Goal: Task Accomplishment & Management: Manage account settings

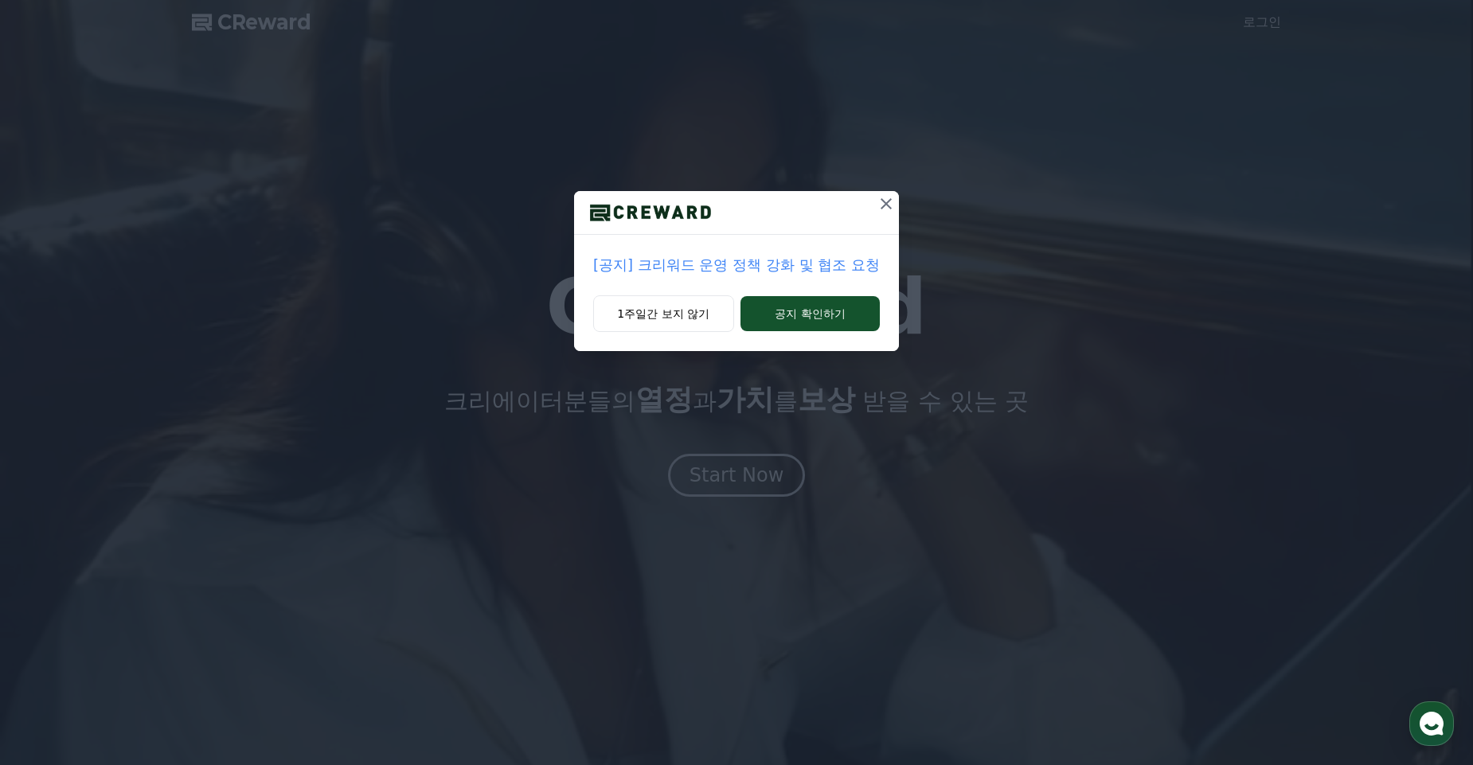
click at [738, 269] on p "[공지] 크리워드 운영 정책 강화 및 협조 요청" at bounding box center [736, 265] width 287 height 22
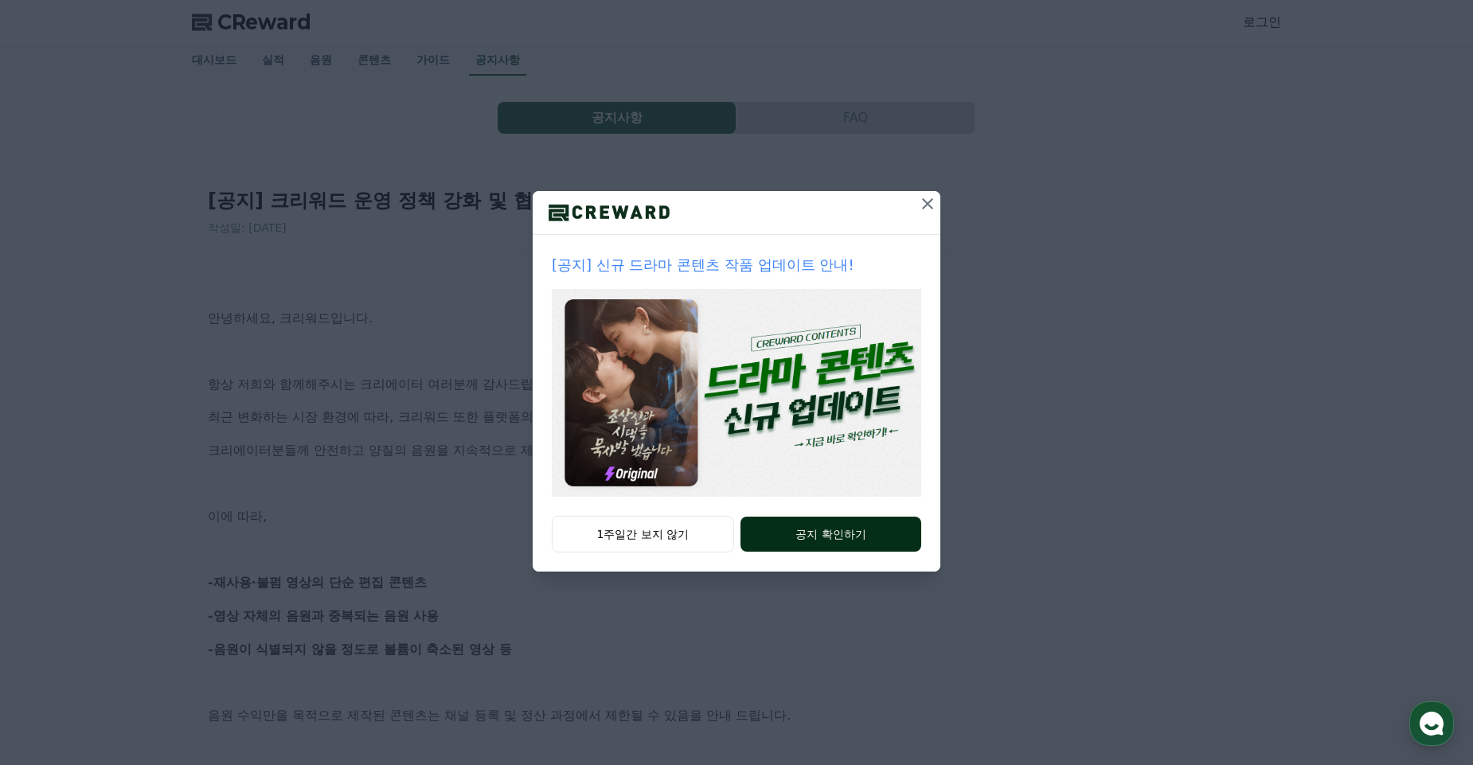
click at [844, 537] on button "공지 확인하기" at bounding box center [830, 534] width 181 height 35
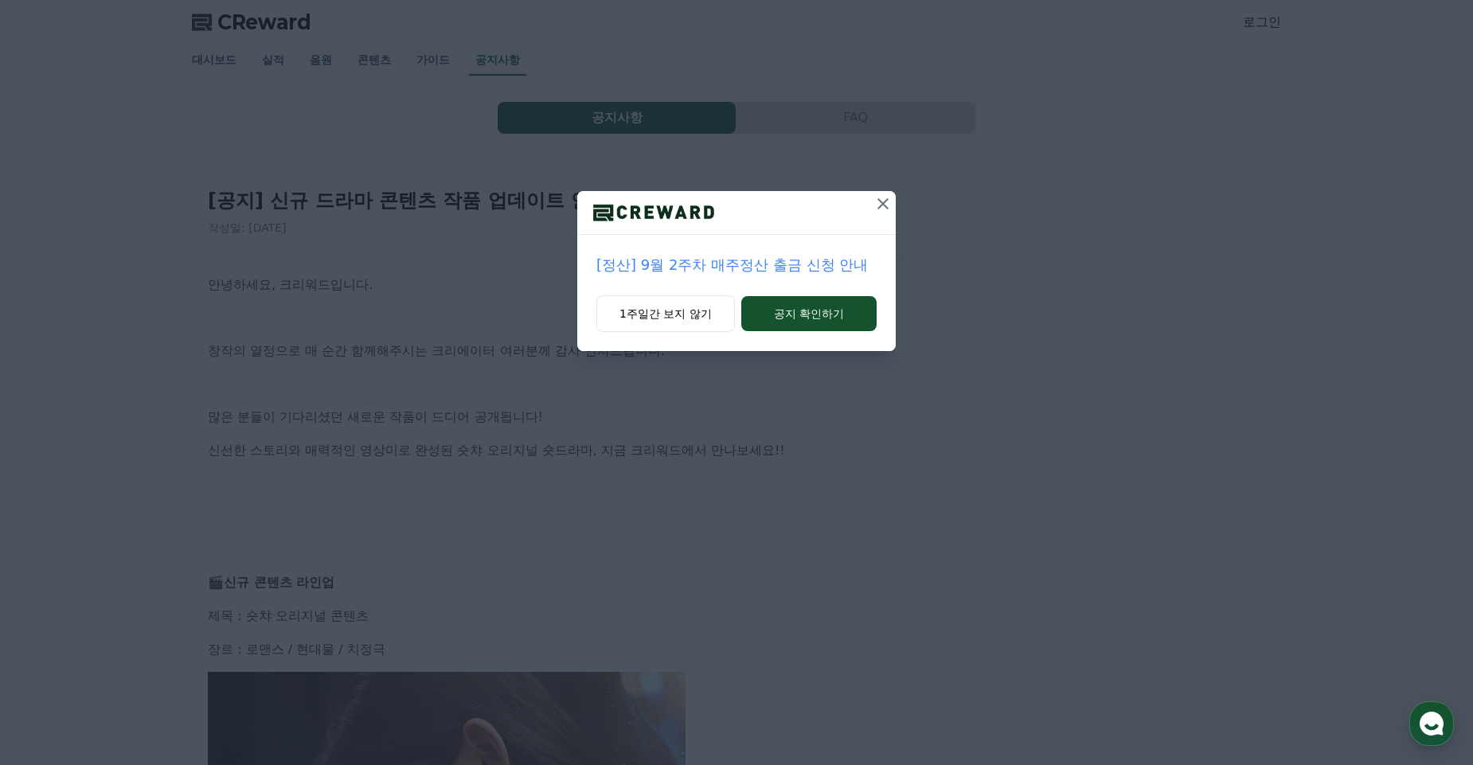
click at [886, 209] on icon at bounding box center [882, 203] width 19 height 19
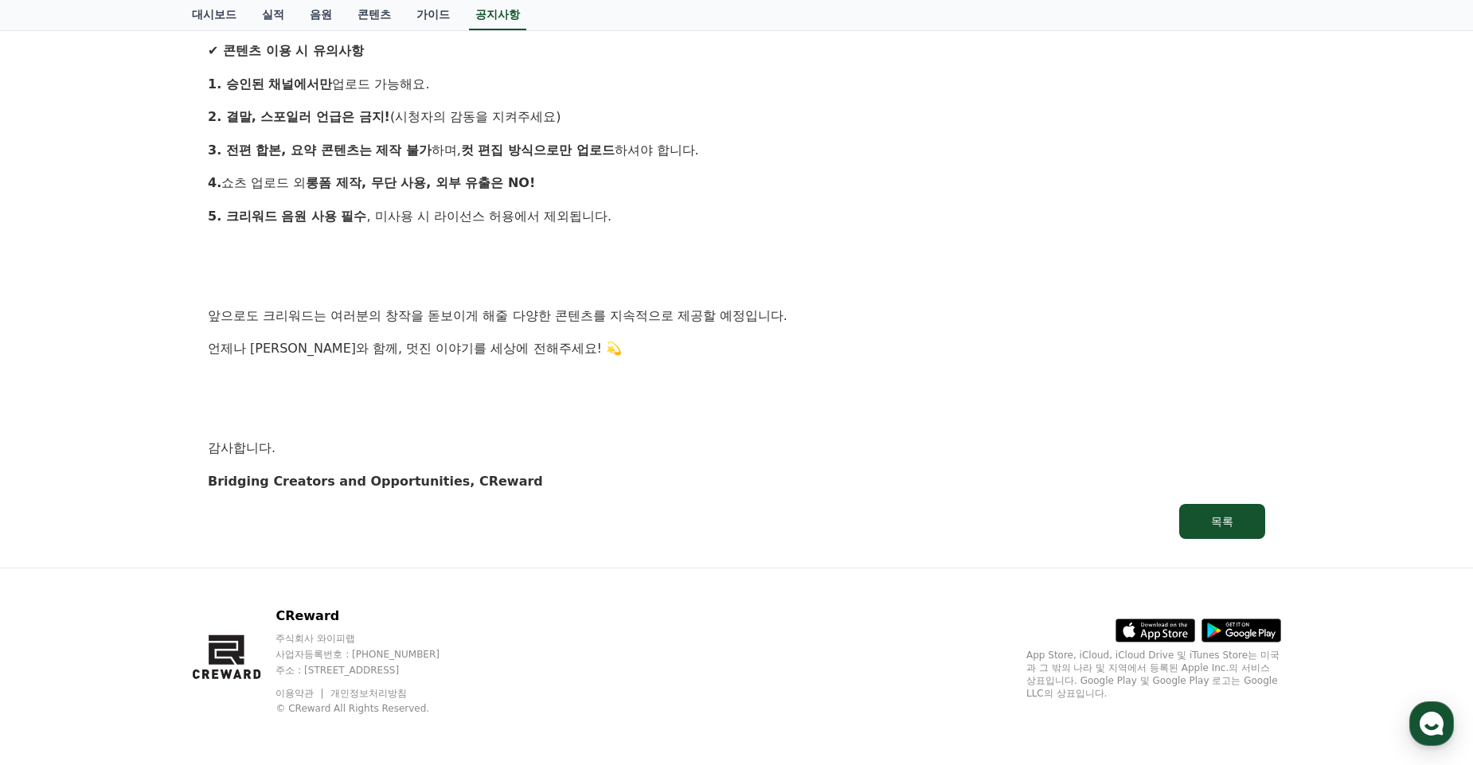
scroll to position [1518, 0]
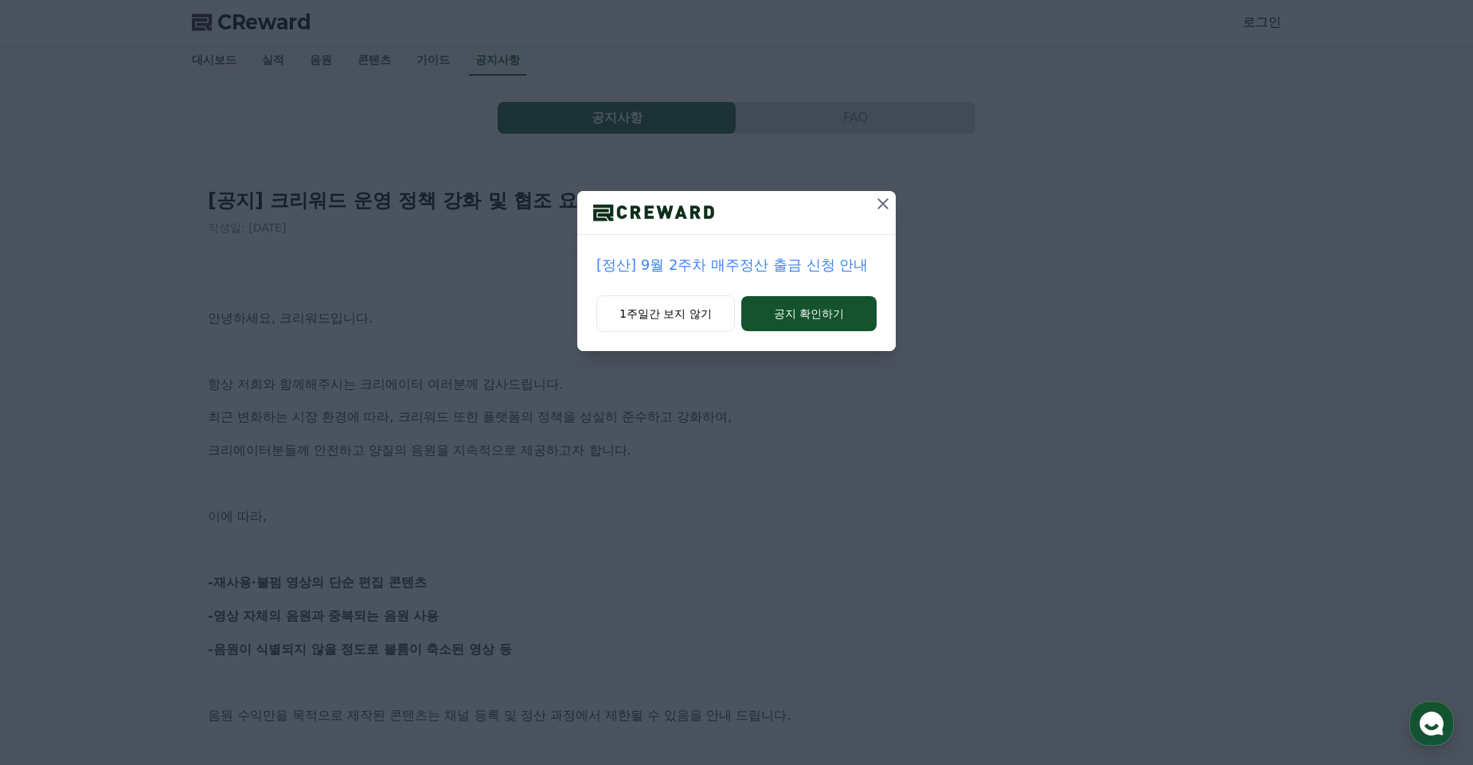
click at [882, 204] on icon at bounding box center [882, 203] width 11 height 11
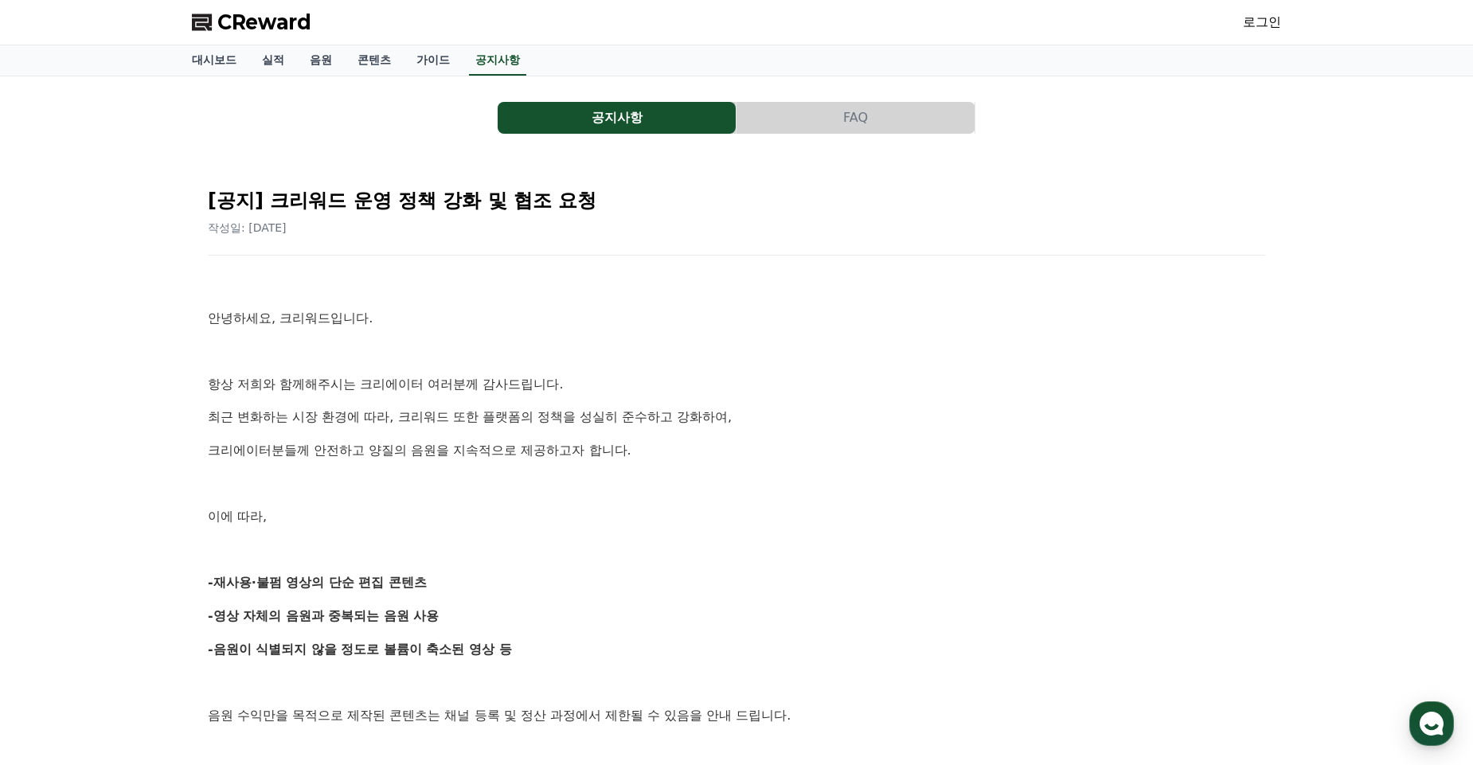
click at [1267, 23] on link "로그인" at bounding box center [1262, 22] width 38 height 19
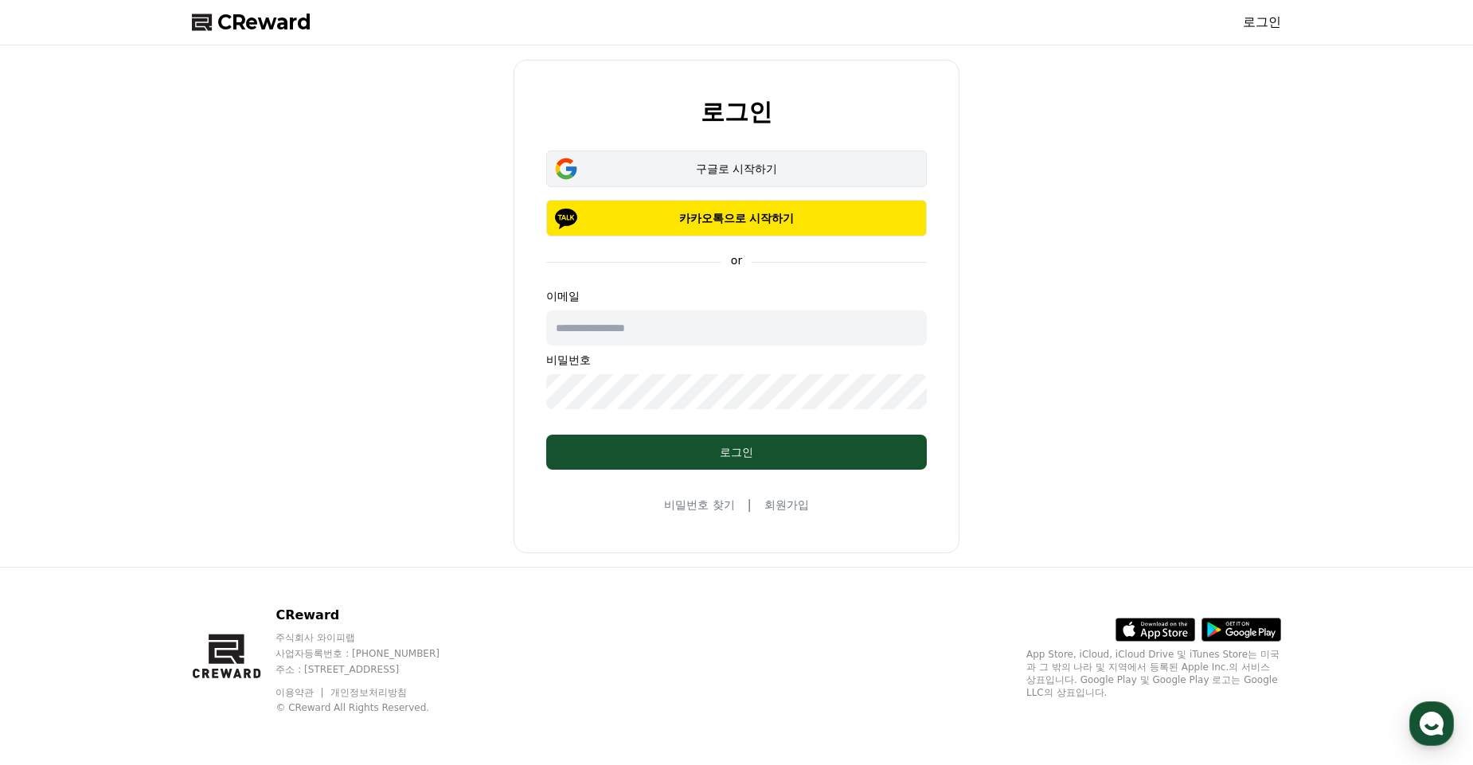
click at [822, 175] on div "구글로 시작하기" at bounding box center [736, 169] width 334 height 16
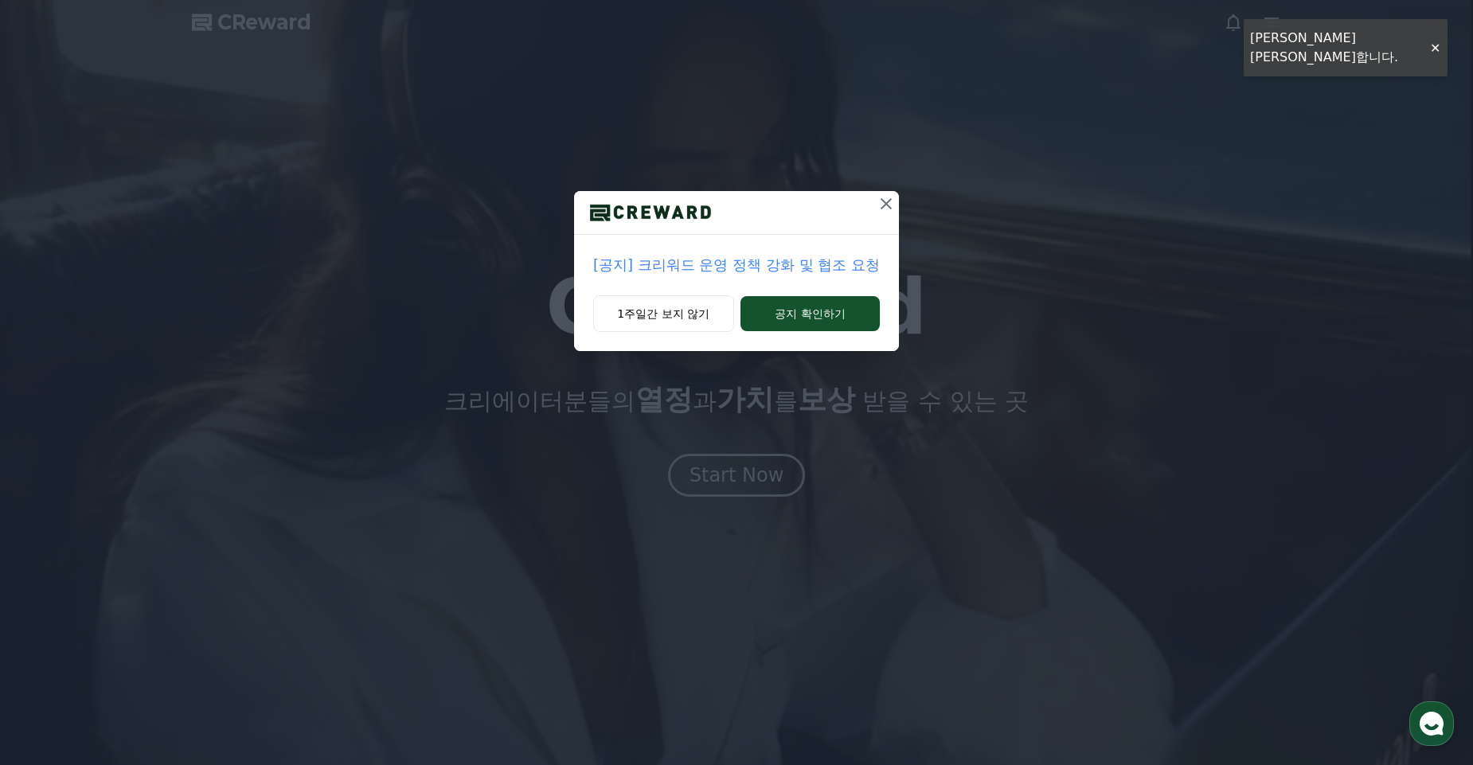
click at [892, 205] on icon at bounding box center [885, 203] width 19 height 19
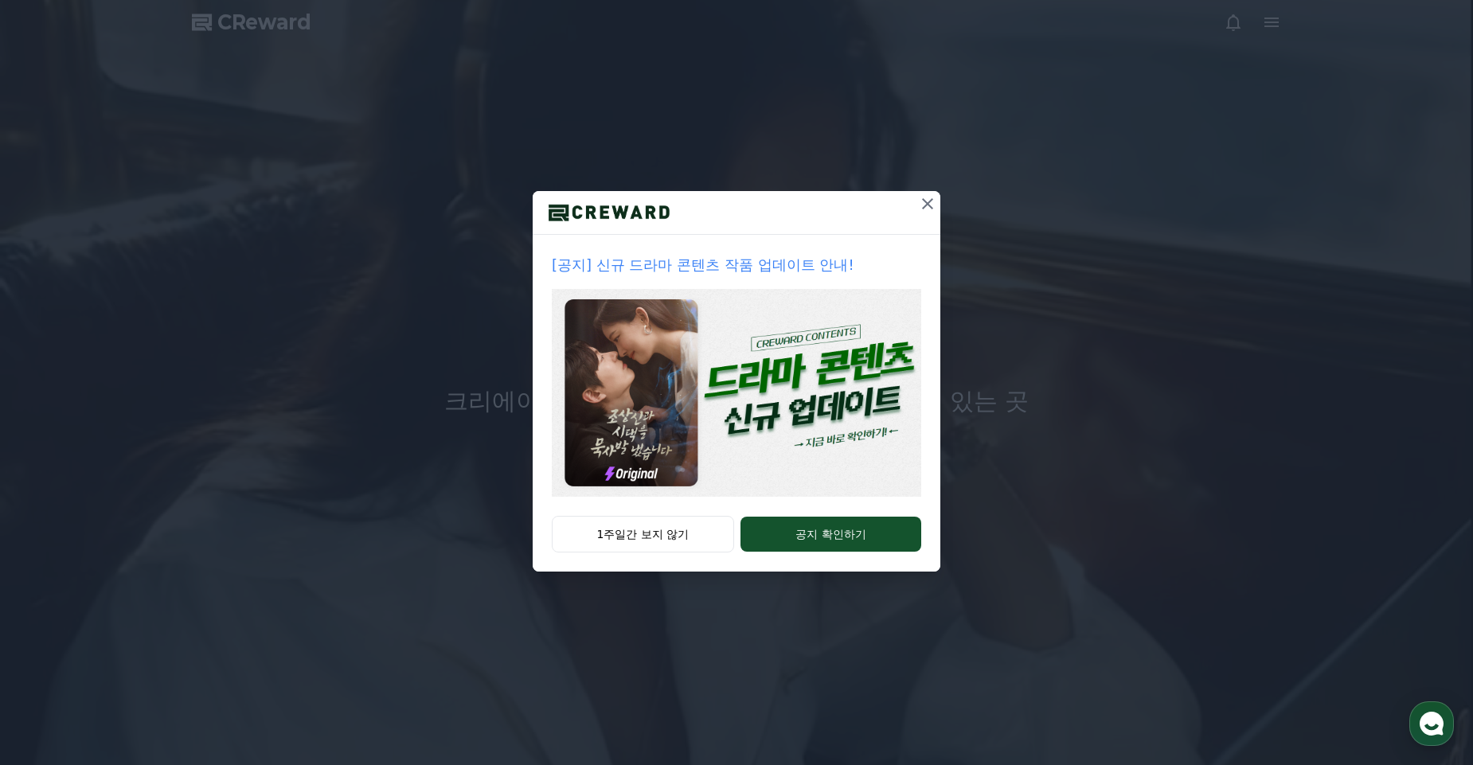
click at [927, 206] on icon at bounding box center [927, 203] width 19 height 19
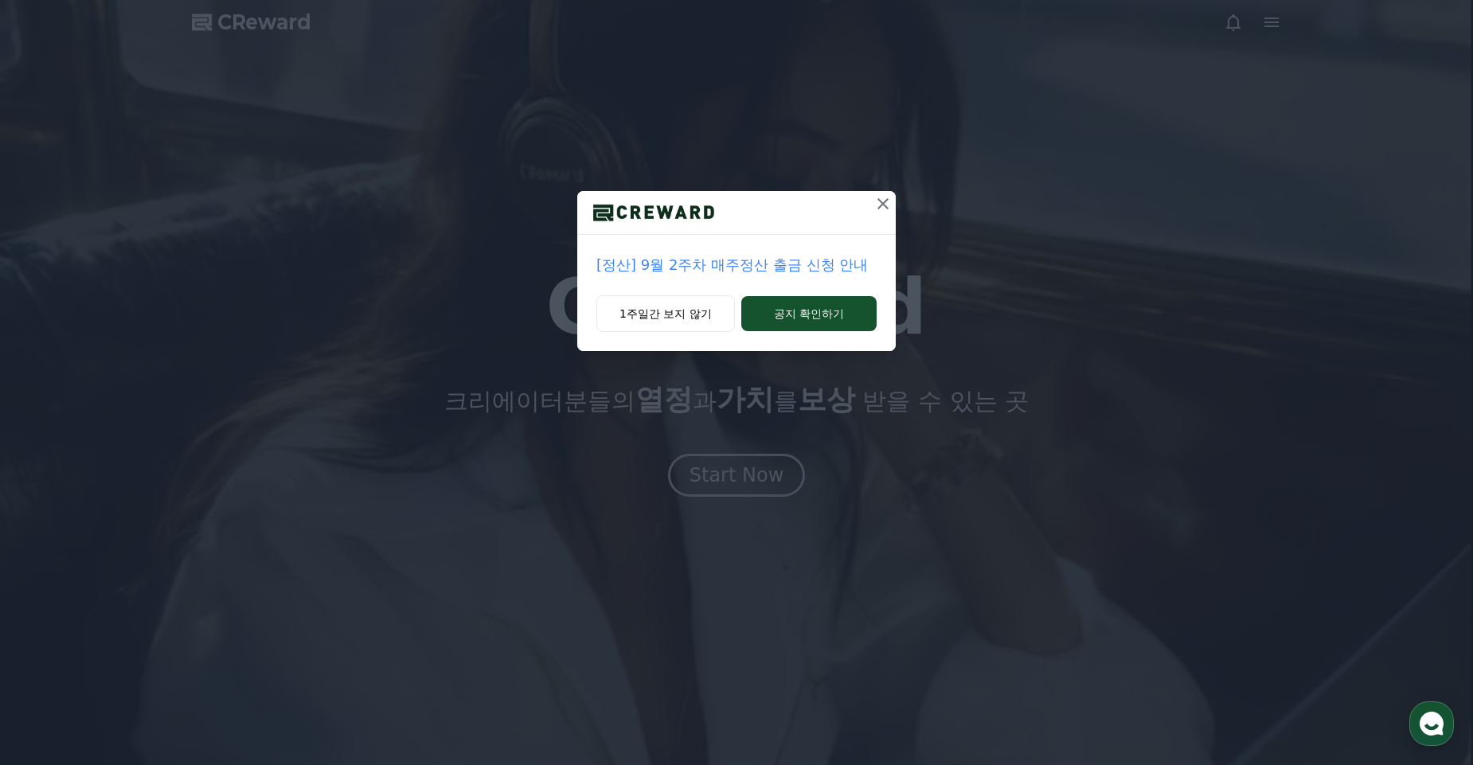
click at [881, 198] on icon at bounding box center [882, 203] width 19 height 19
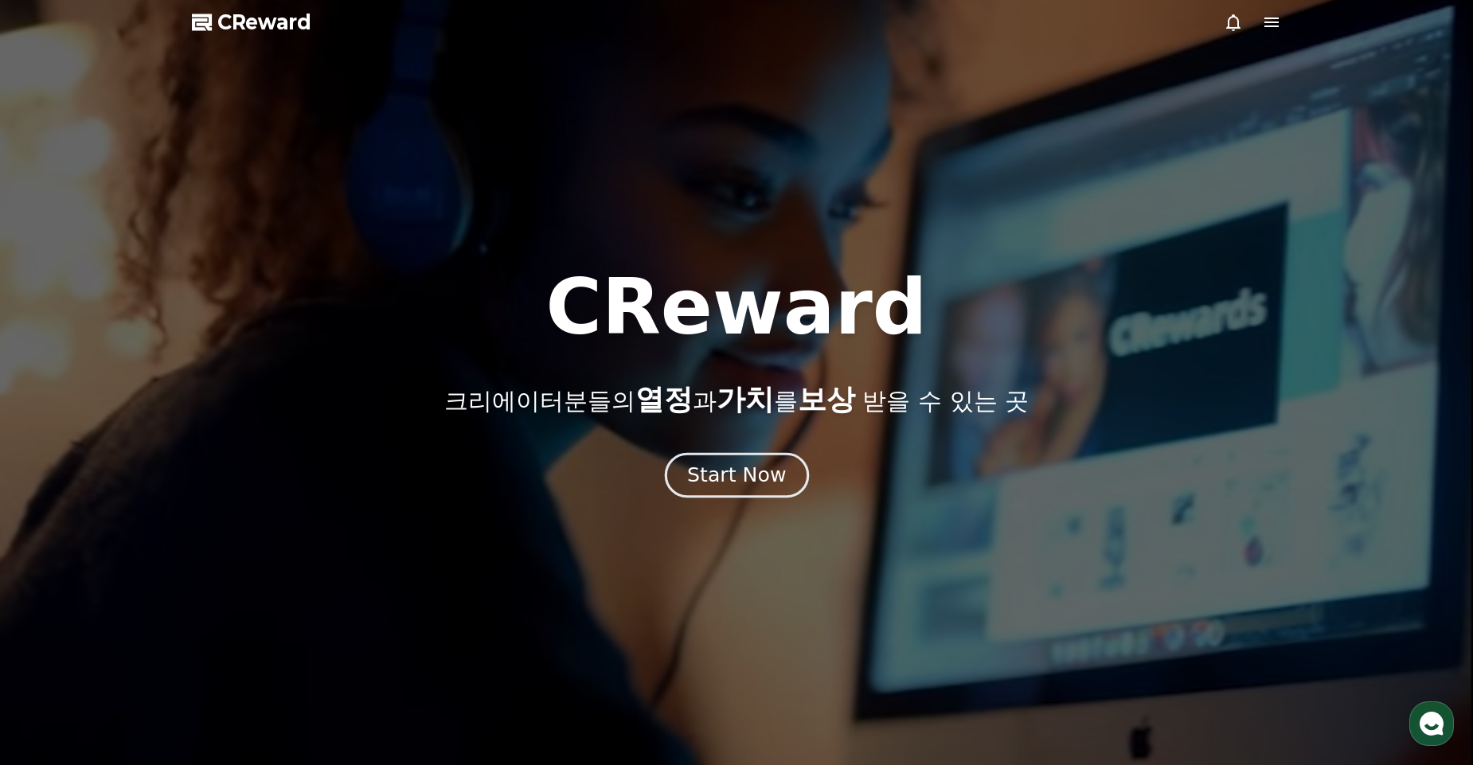
click at [759, 480] on div "Start Now" at bounding box center [736, 475] width 99 height 27
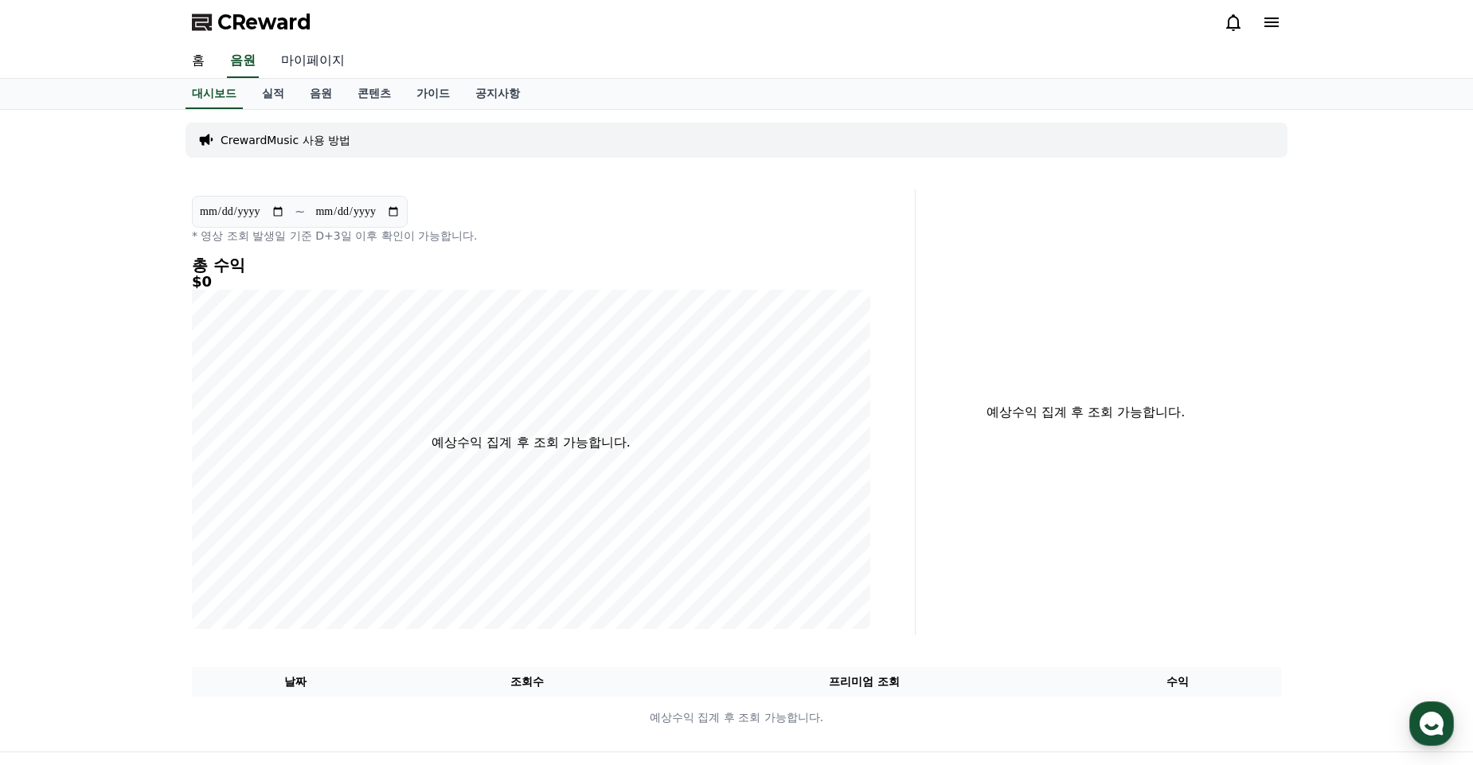
click at [314, 62] on link "마이페이지" at bounding box center [312, 61] width 89 height 33
select select "**********"
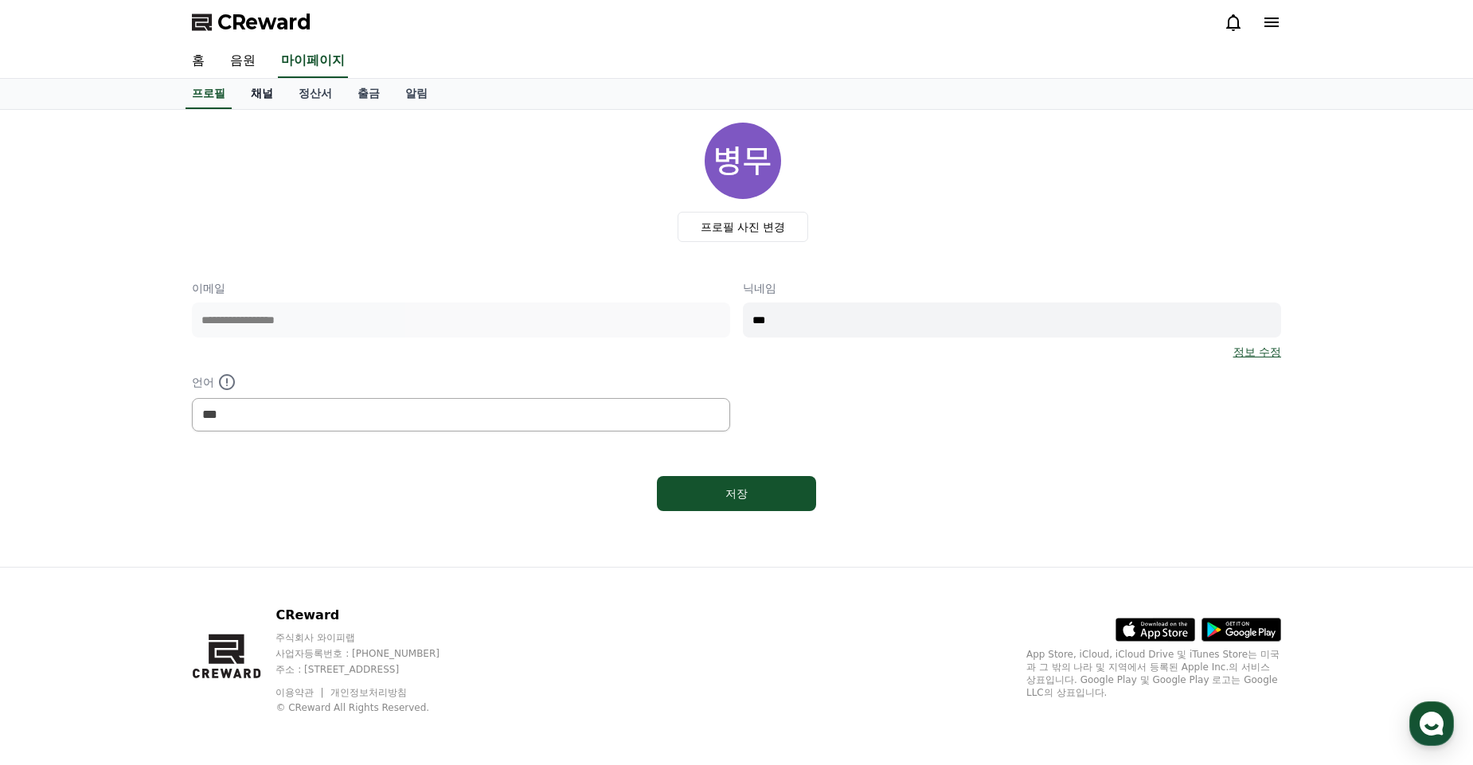
click at [264, 99] on link "채널" at bounding box center [262, 94] width 48 height 30
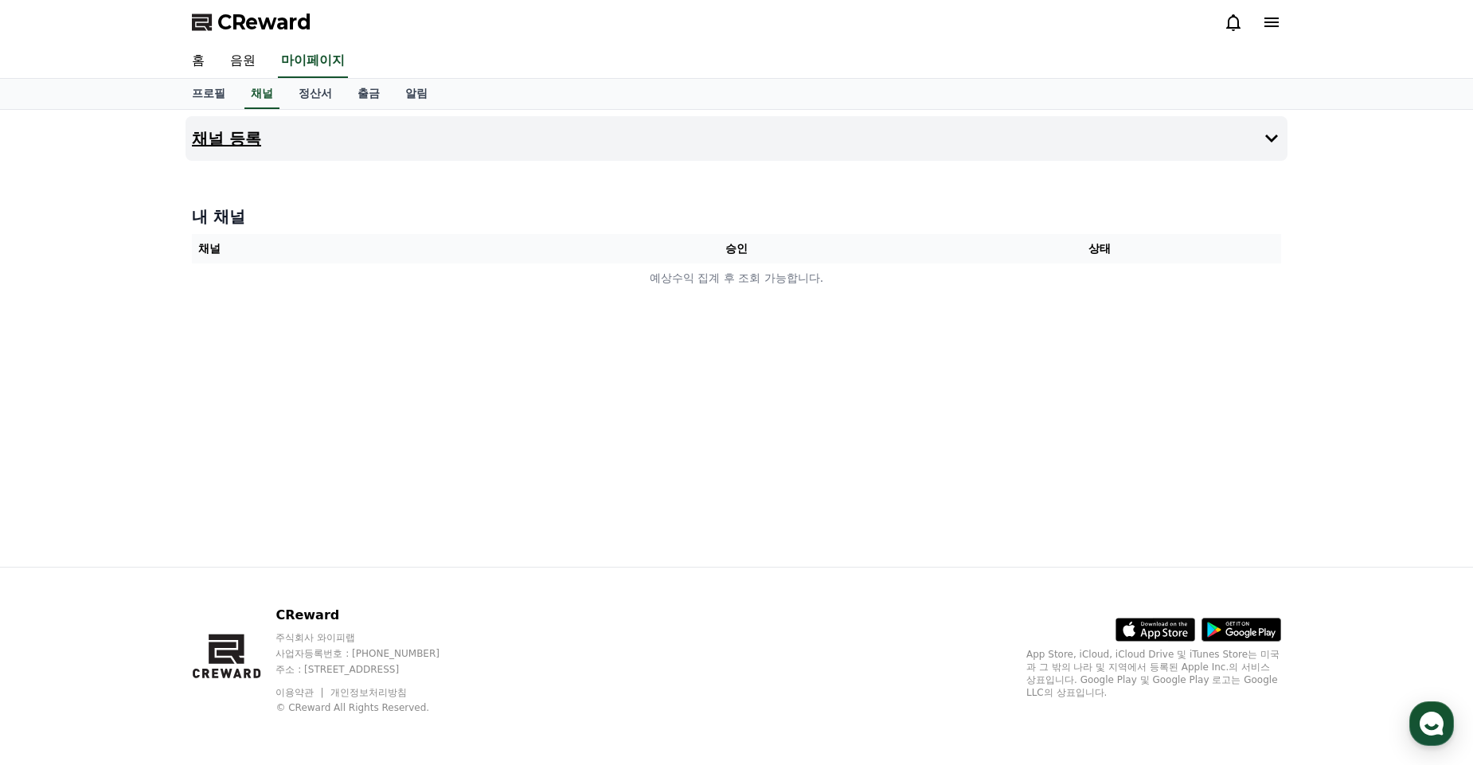
click at [314, 153] on button "채널 등록" at bounding box center [736, 138] width 1102 height 45
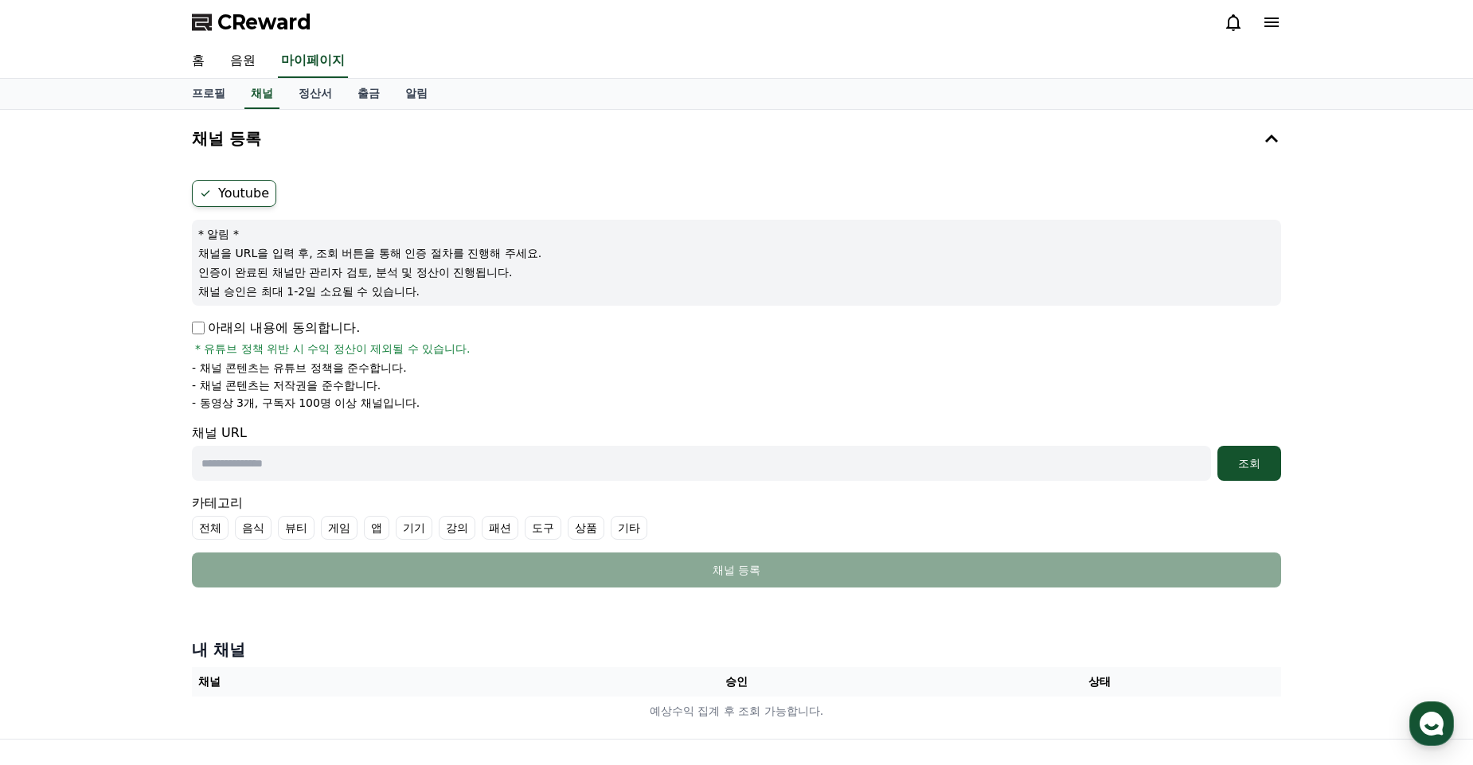
click at [241, 197] on label "Youtube" at bounding box center [234, 193] width 84 height 27
click at [470, 406] on li "- 동영상 3개, 구독자 100명 이상 채널입니다." at bounding box center [736, 403] width 1089 height 16
click at [1302, 285] on div "채널 등록 Youtube * 알림 * 채널을 URL을 입력 후, 조회 버튼을 통해 인증 절차를 진행해 주세요. 인증이 완료된 채널만 관리자 검…" at bounding box center [736, 424] width 1473 height 629
